Goal: Task Accomplishment & Management: Use online tool/utility

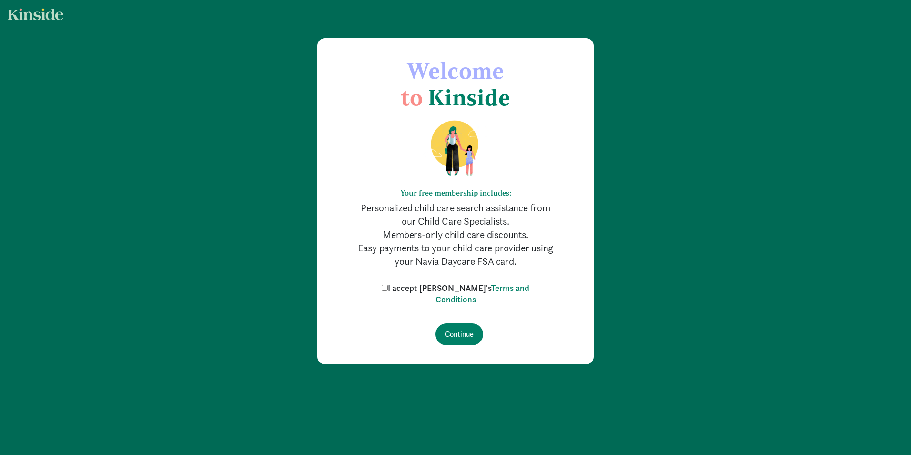
click at [406, 292] on label "I accept [PERSON_NAME]'s Terms and Conditions" at bounding box center [455, 293] width 153 height 23
click at [388, 291] on input "I accept [PERSON_NAME]'s Terms and Conditions" at bounding box center [385, 288] width 6 height 6
checkbox input "true"
click at [455, 333] on input "Continue" at bounding box center [460, 334] width 48 height 22
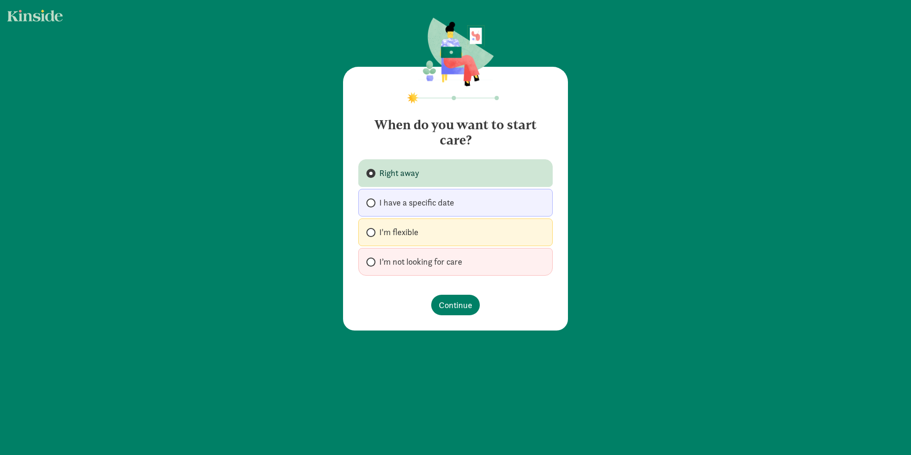
click at [390, 230] on span "I'm flexible" at bounding box center [398, 231] width 39 height 11
click at [373, 230] on input "I'm flexible" at bounding box center [370, 232] width 6 height 6
radio input "true"
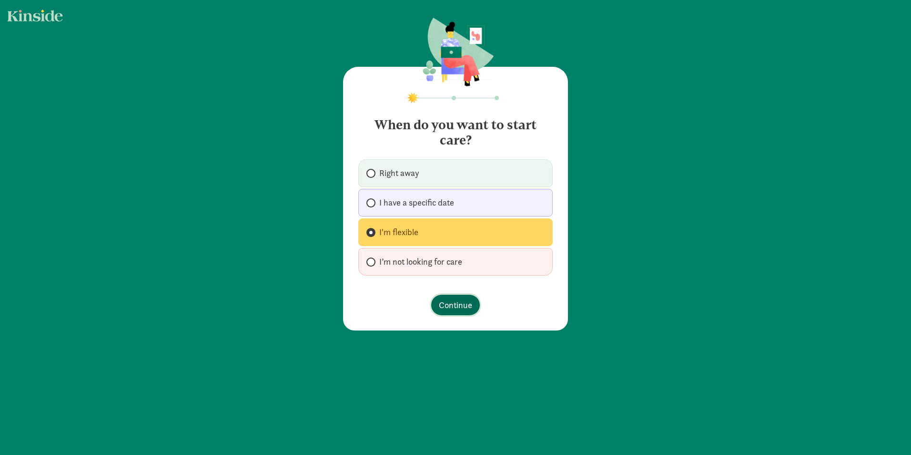
click at [458, 308] on span "Continue" at bounding box center [455, 304] width 33 height 13
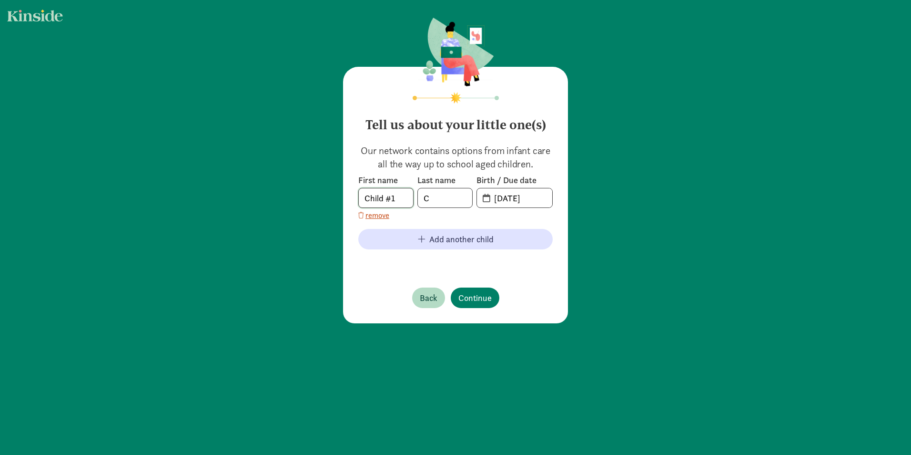
drag, startPoint x: 405, startPoint y: 202, endPoint x: 330, endPoint y: 203, distance: 74.8
click at [330, 203] on div "Tell us about your little one(s) Our network contains options from infant care …" at bounding box center [455, 171] width 911 height 342
type input "Abigail"
drag, startPoint x: 440, startPoint y: 202, endPoint x: 397, endPoint y: 202, distance: 43.4
click at [397, 202] on div "First name Abigail Last name C Birth / Due date 09-04-2025" at bounding box center [455, 190] width 194 height 33
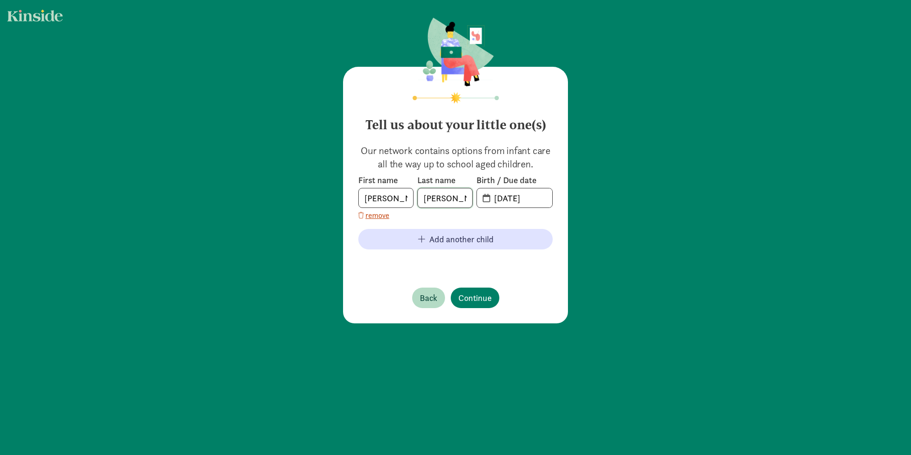
type input "Mora"
click at [500, 197] on input "09-04-2025" at bounding box center [521, 197] width 64 height 19
drag, startPoint x: 493, startPoint y: 198, endPoint x: 552, endPoint y: 200, distance: 59.6
click at [552, 200] on div "Tell us about your little one(s) Our network contains options from infant care …" at bounding box center [455, 195] width 225 height 256
type input "01-31-2019"
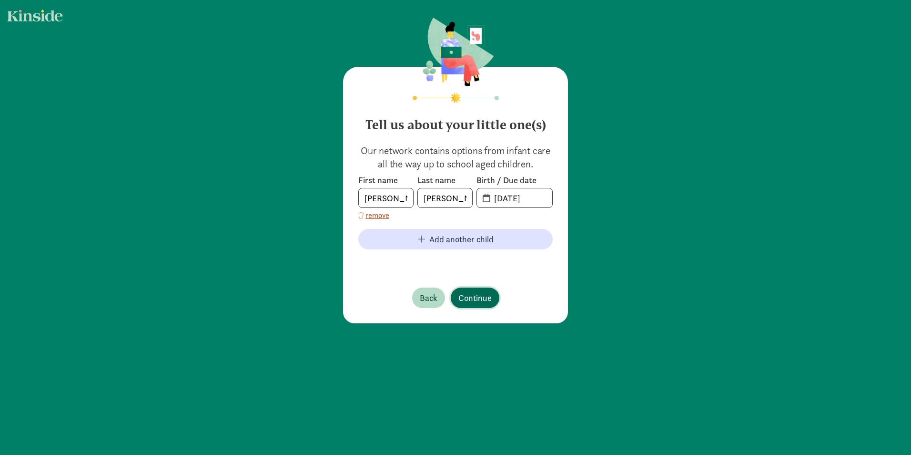
click at [480, 295] on span "Continue" at bounding box center [475, 297] width 33 height 13
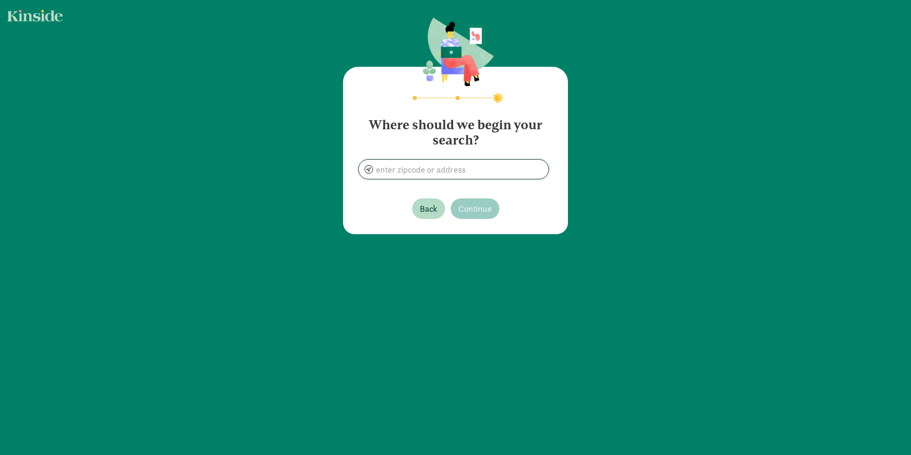
click at [479, 173] on input at bounding box center [454, 169] width 190 height 19
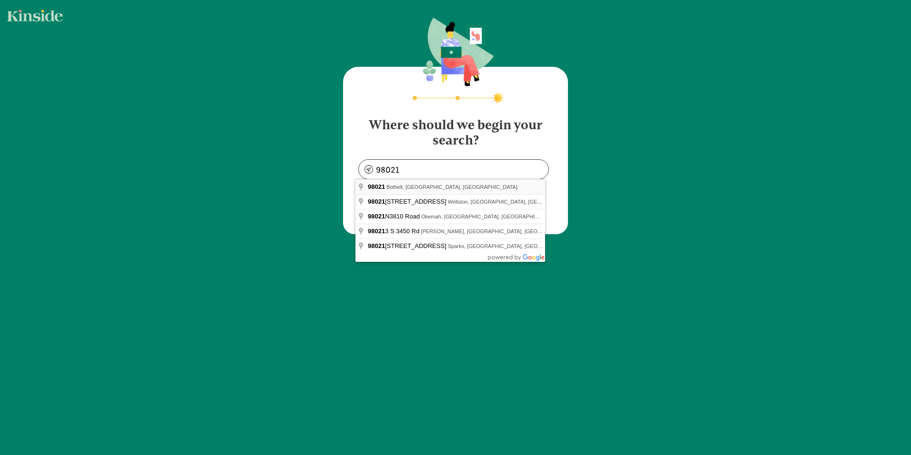
type input "Bothell, WA 98021, USA"
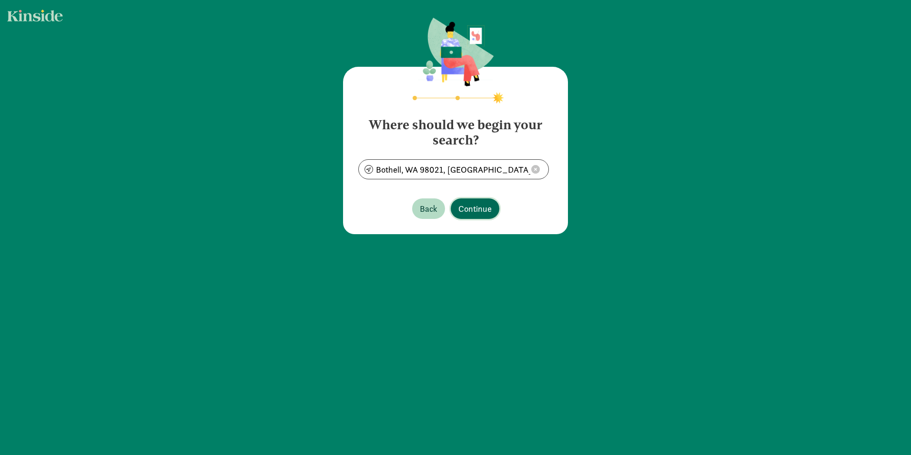
click at [481, 208] on span "Continue" at bounding box center [475, 208] width 33 height 13
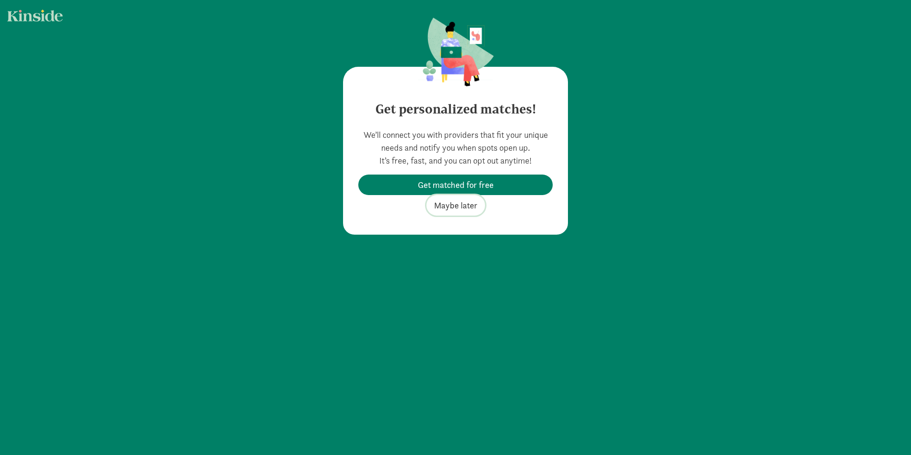
click at [462, 209] on span "Maybe later" at bounding box center [455, 205] width 43 height 13
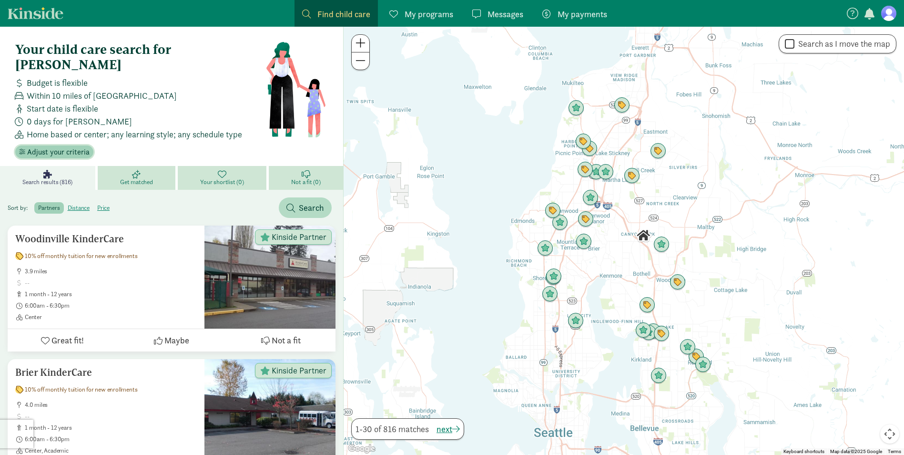
click at [69, 146] on span "Adjust your criteria" at bounding box center [58, 151] width 62 height 11
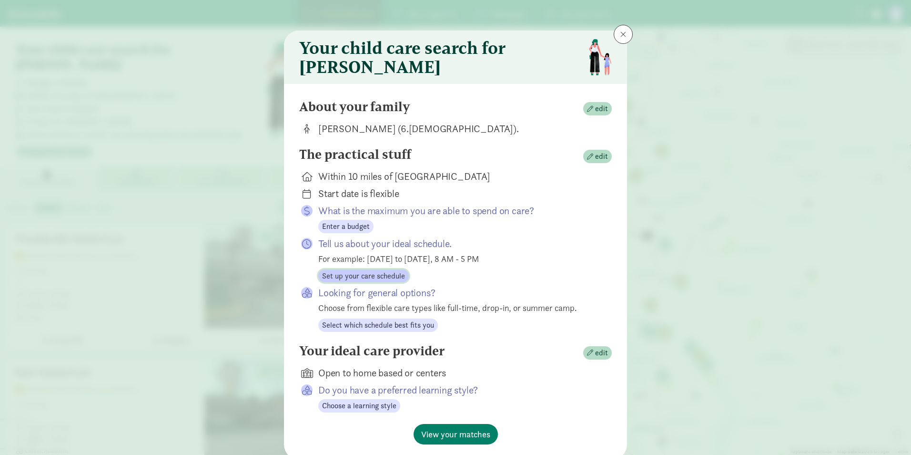
click at [372, 281] on span "Set up your care schedule" at bounding box center [363, 275] width 83 height 11
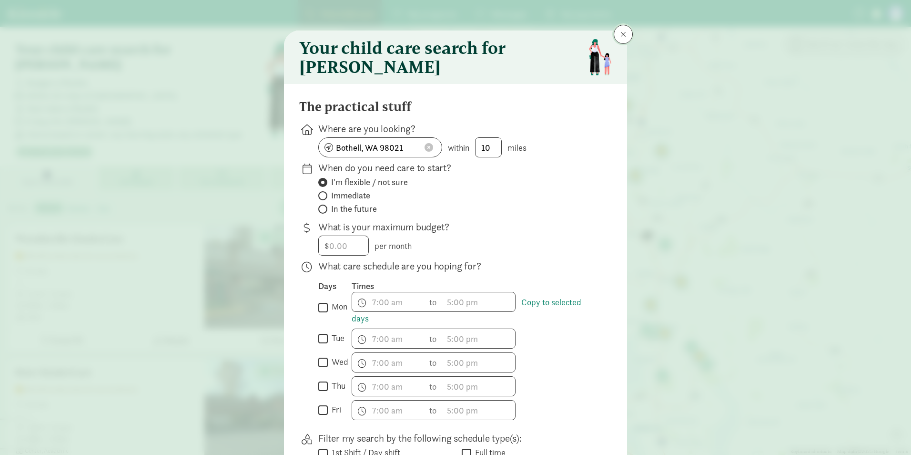
click at [621, 35] on span at bounding box center [624, 35] width 6 height 8
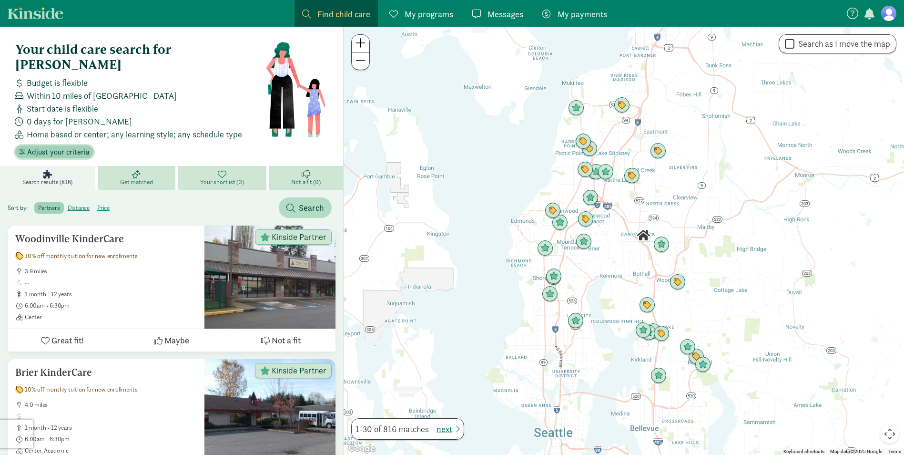
click at [50, 146] on span "Adjust your criteria" at bounding box center [58, 151] width 62 height 11
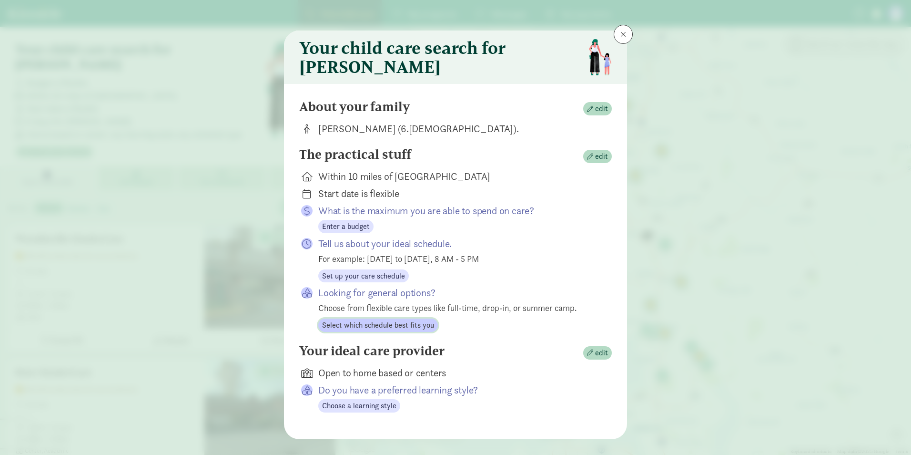
click at [369, 331] on span "Select which schedule best fits you" at bounding box center [378, 324] width 112 height 11
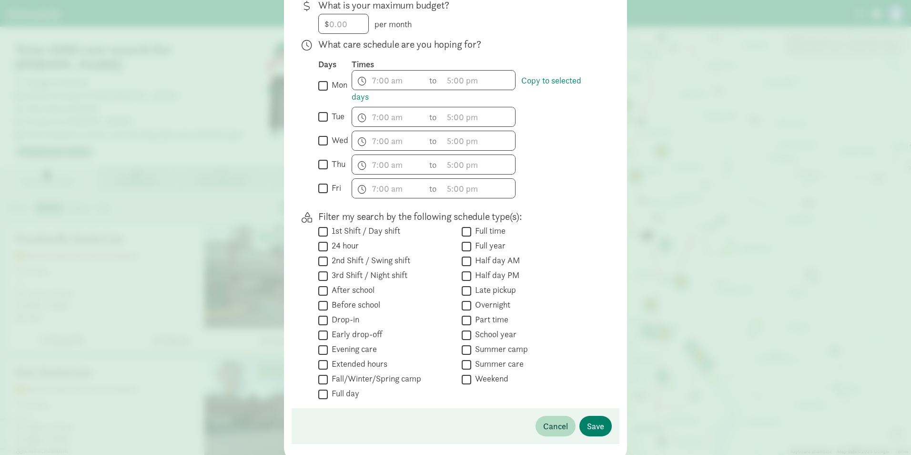
scroll to position [238, 0]
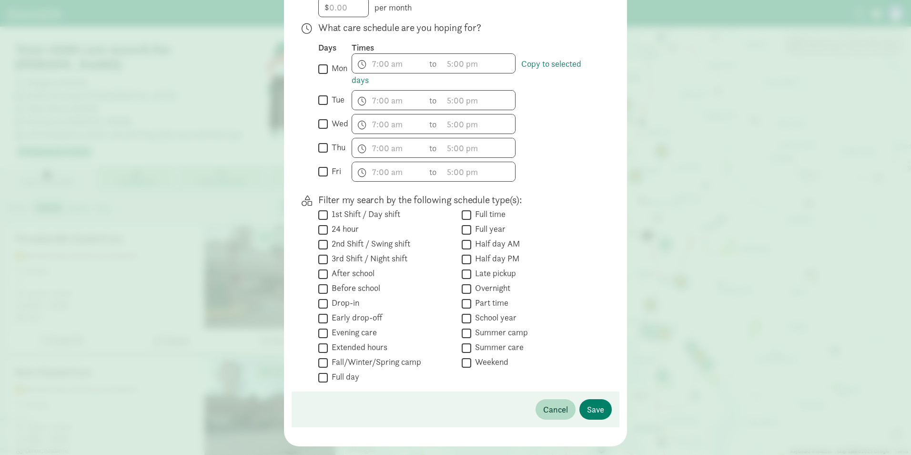
click at [322, 308] on input "Drop-in" at bounding box center [323, 303] width 10 height 13
checkbox input "true"
click at [322, 369] on input "Fall/Winter/Spring camp" at bounding box center [323, 362] width 10 height 13
checkbox input "true"
click at [471, 367] on label "Weekend" at bounding box center [489, 361] width 37 height 11
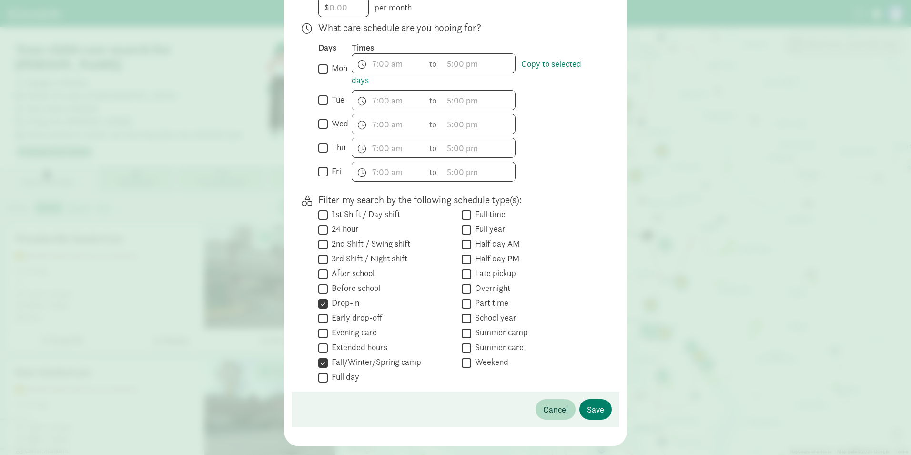
click at [470, 369] on input "Weekend" at bounding box center [467, 362] width 10 height 13
checkbox input "true"
click at [590, 416] on span "Save" at bounding box center [595, 409] width 17 height 13
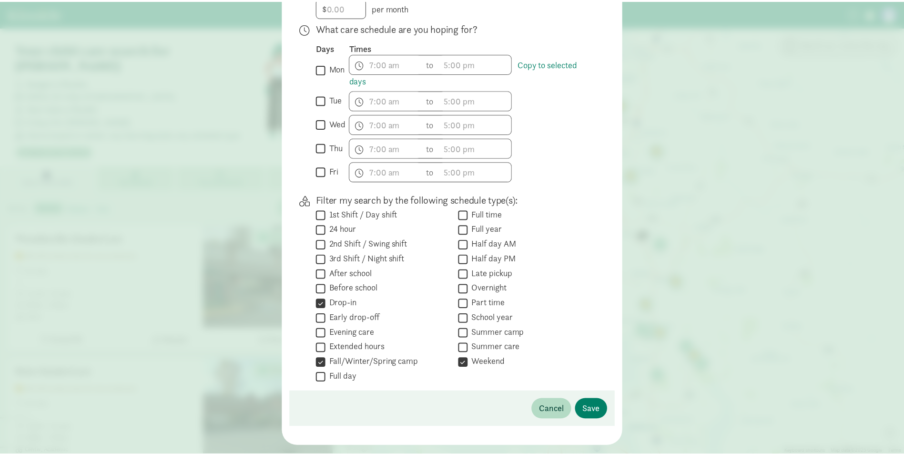
scroll to position [0, 0]
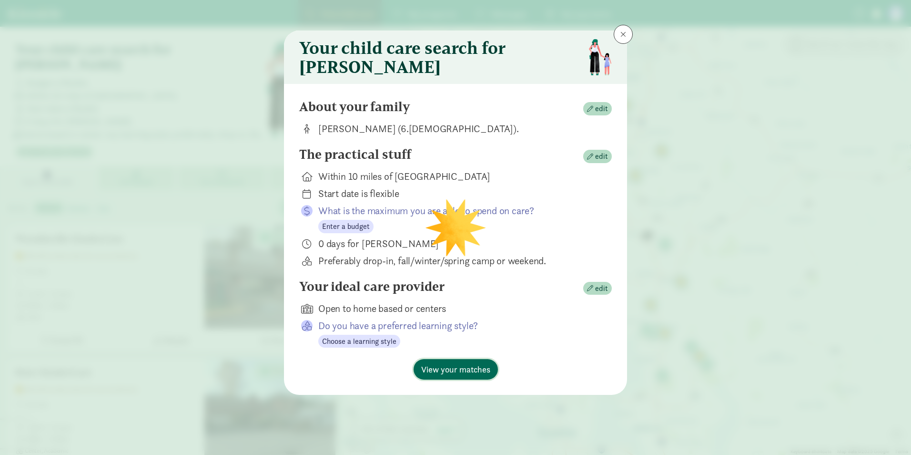
click at [450, 376] on span "View your matches" at bounding box center [455, 369] width 69 height 13
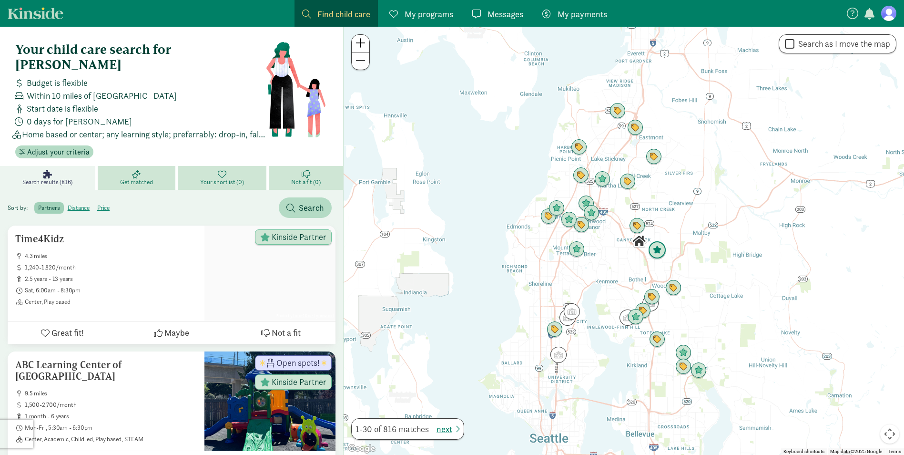
click at [654, 248] on img "Click to see details" at bounding box center [657, 250] width 26 height 26
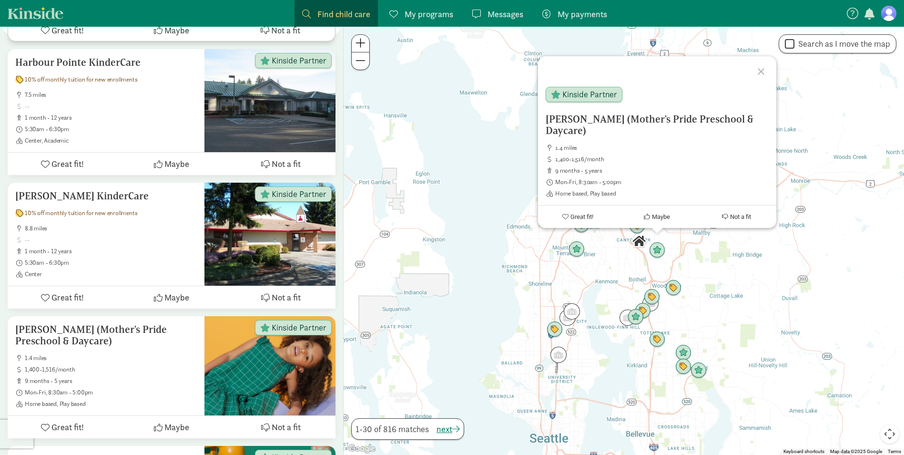
scroll to position [2990, 0]
